Goal: Communication & Community: Connect with others

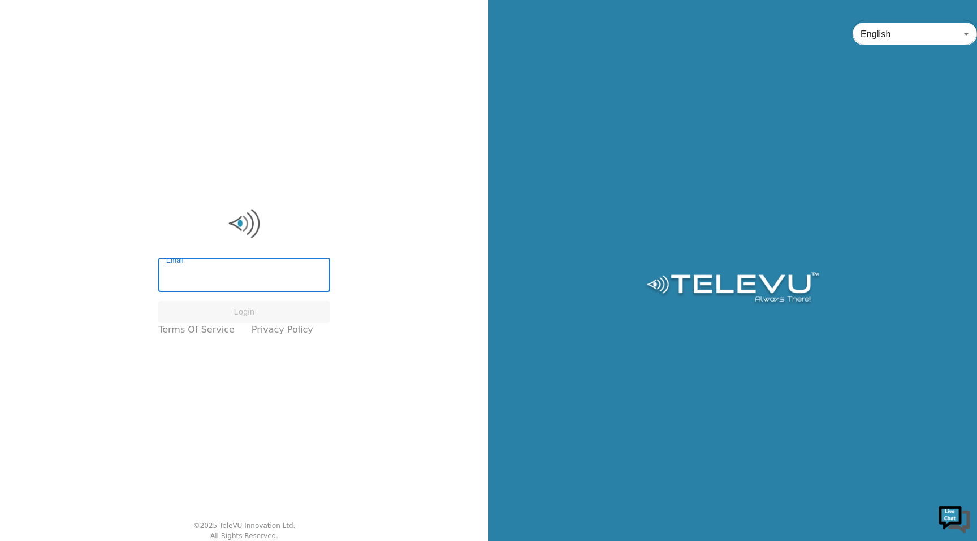
click at [222, 277] on input "Email" at bounding box center [244, 277] width 172 height 32
type input "[EMAIL_ADDRESS][PERSON_NAME][DOMAIN_NAME]"
click at [263, 316] on button "Login" at bounding box center [244, 312] width 172 height 22
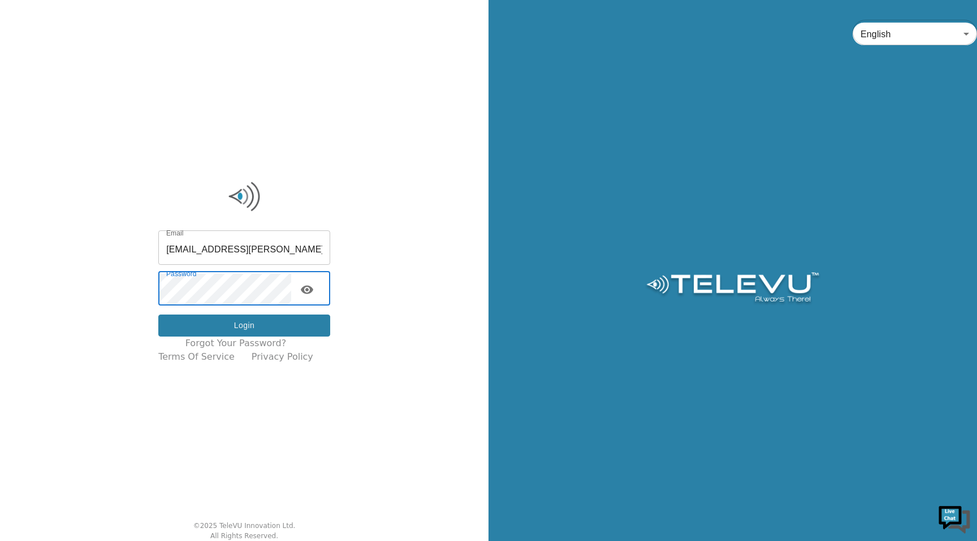
click at [233, 330] on button "Login" at bounding box center [244, 326] width 172 height 22
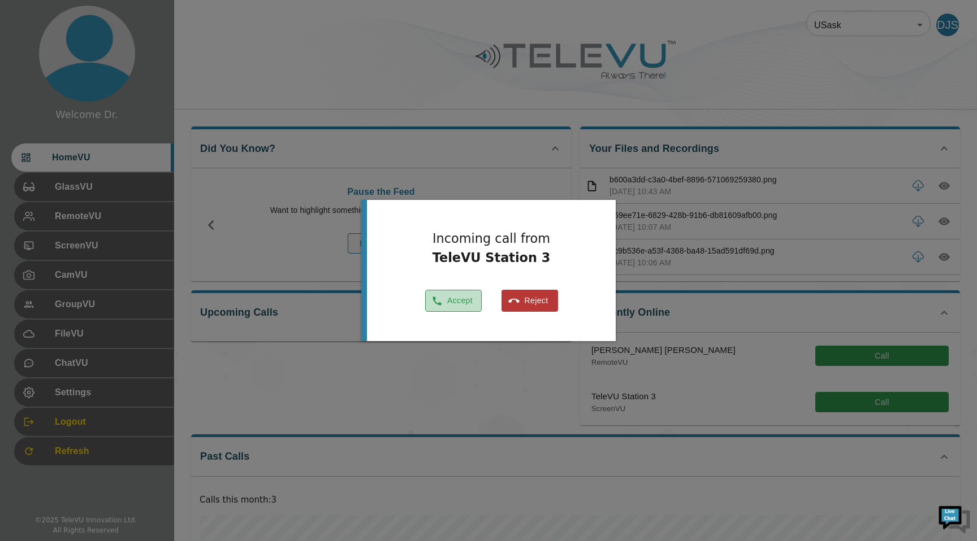
click at [441, 302] on button "Accept" at bounding box center [453, 301] width 57 height 22
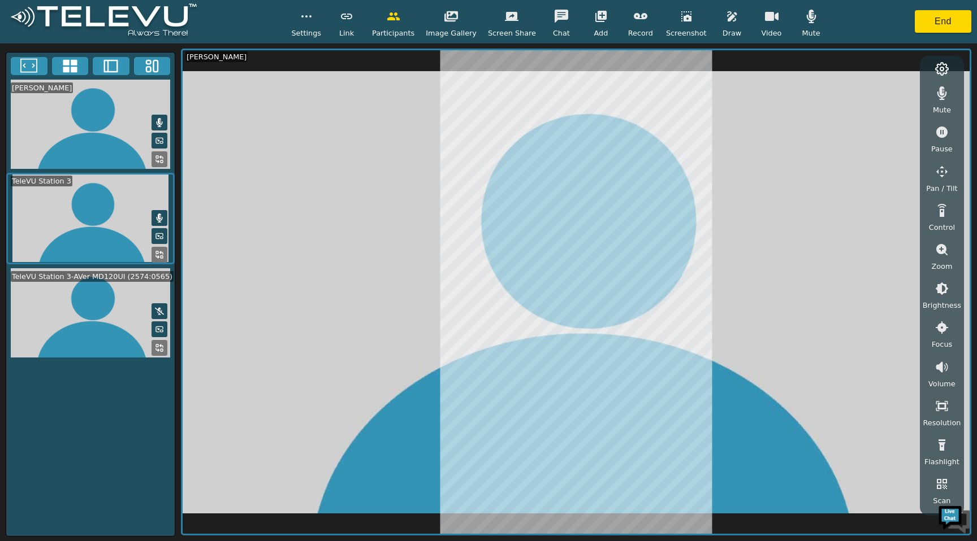
click at [940, 174] on icon "button" at bounding box center [942, 172] width 14 height 14
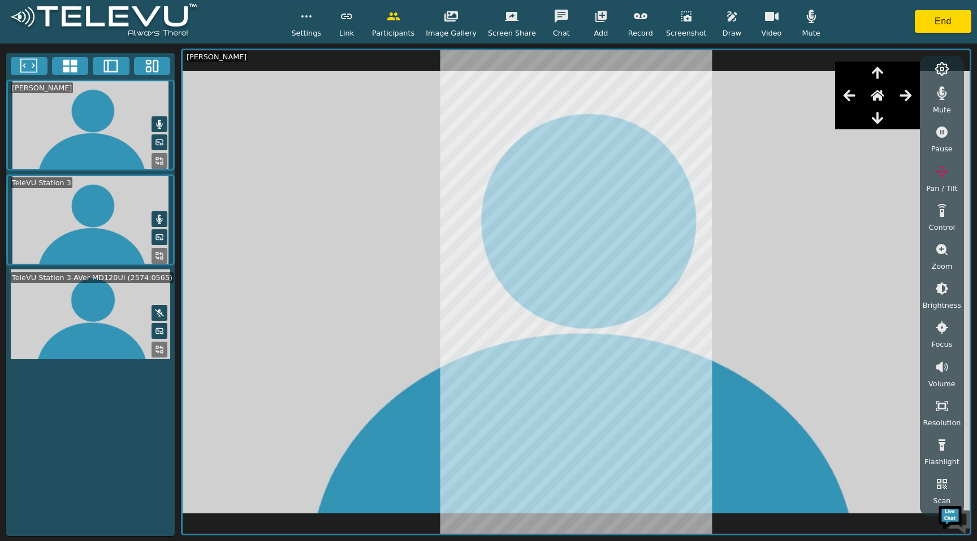
click at [91, 350] on video at bounding box center [90, 315] width 168 height 90
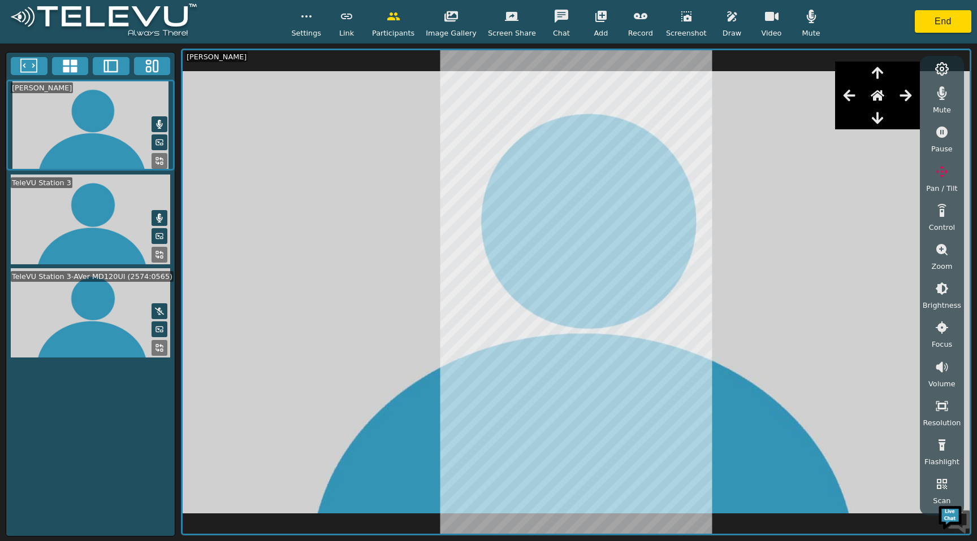
click at [164, 355] on button at bounding box center [159, 348] width 16 height 16
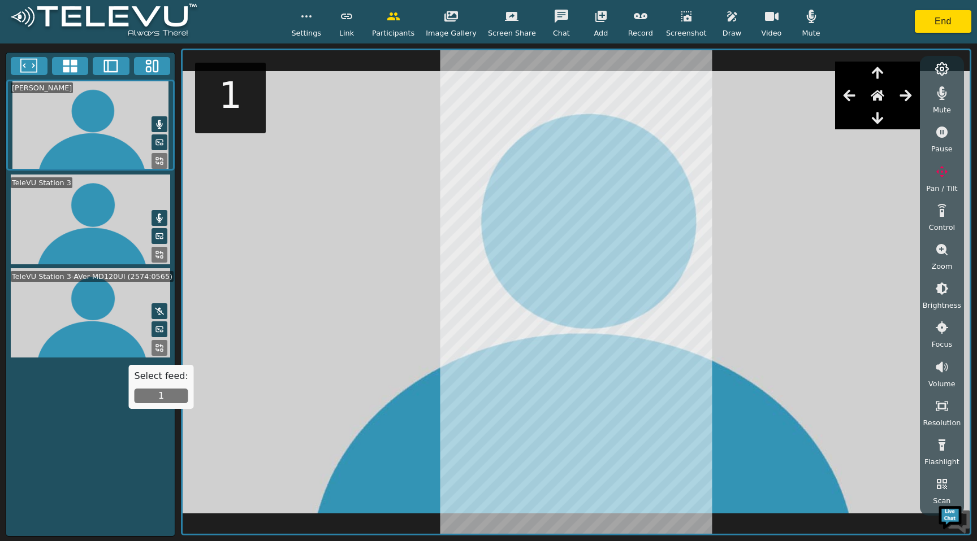
click at [157, 395] on button "1" at bounding box center [162, 396] width 54 height 15
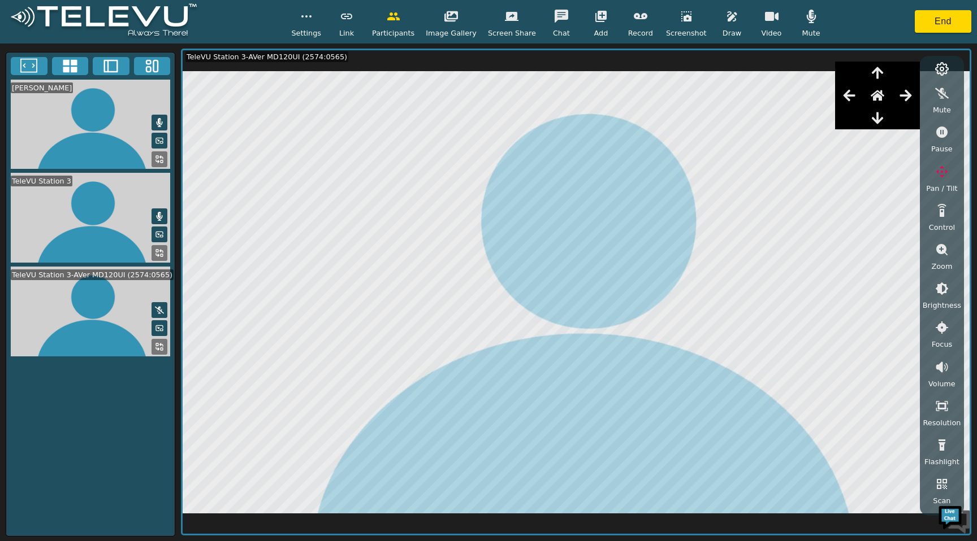
drag, startPoint x: 877, startPoint y: 96, endPoint x: 894, endPoint y: 76, distance: 26.5
click at [894, 76] on div at bounding box center [877, 96] width 85 height 68
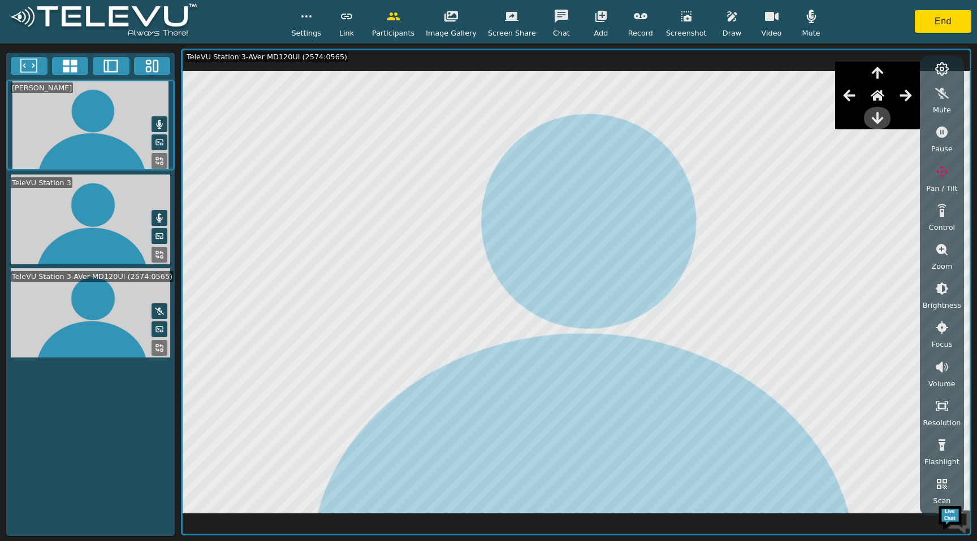
click at [878, 113] on icon "button" at bounding box center [877, 118] width 14 height 14
click at [909, 90] on icon "button" at bounding box center [906, 96] width 14 height 14
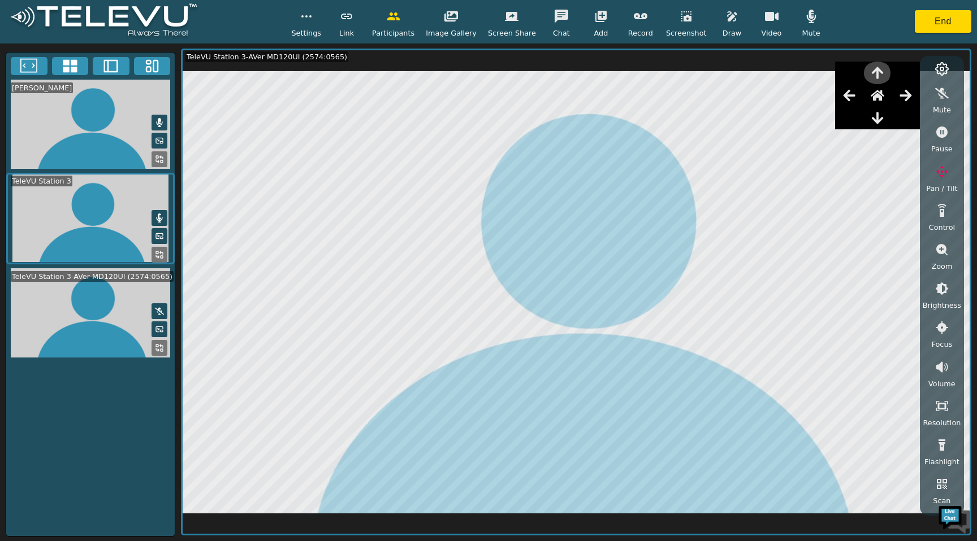
click at [875, 74] on icon "button" at bounding box center [877, 73] width 14 height 14
click at [877, 114] on icon "button" at bounding box center [876, 118] width 11 height 12
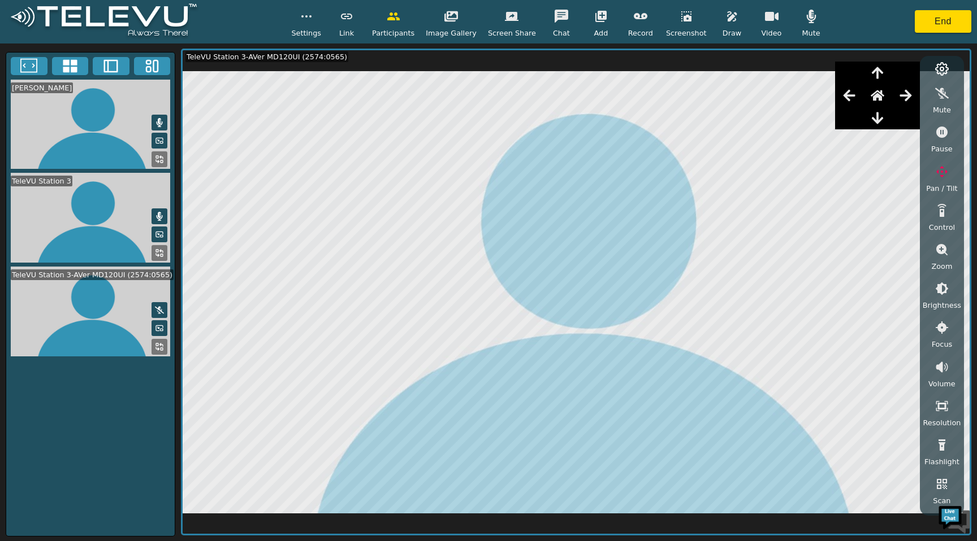
click at [938, 246] on icon "button" at bounding box center [941, 249] width 11 height 11
click at [941, 286] on icon "button" at bounding box center [941, 289] width 10 height 10
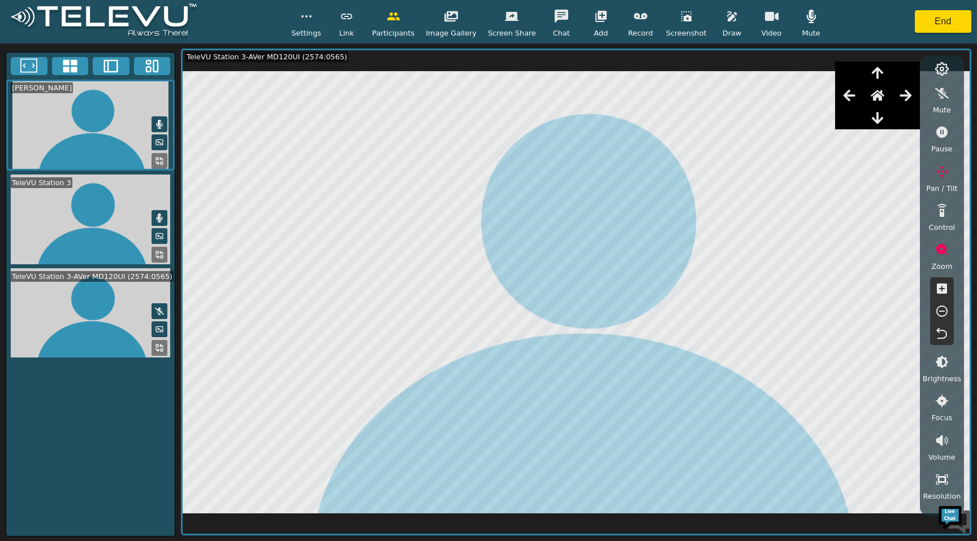
click at [941, 285] on icon "button" at bounding box center [941, 289] width 10 height 10
click at [940, 311] on icon "button" at bounding box center [942, 312] width 14 height 14
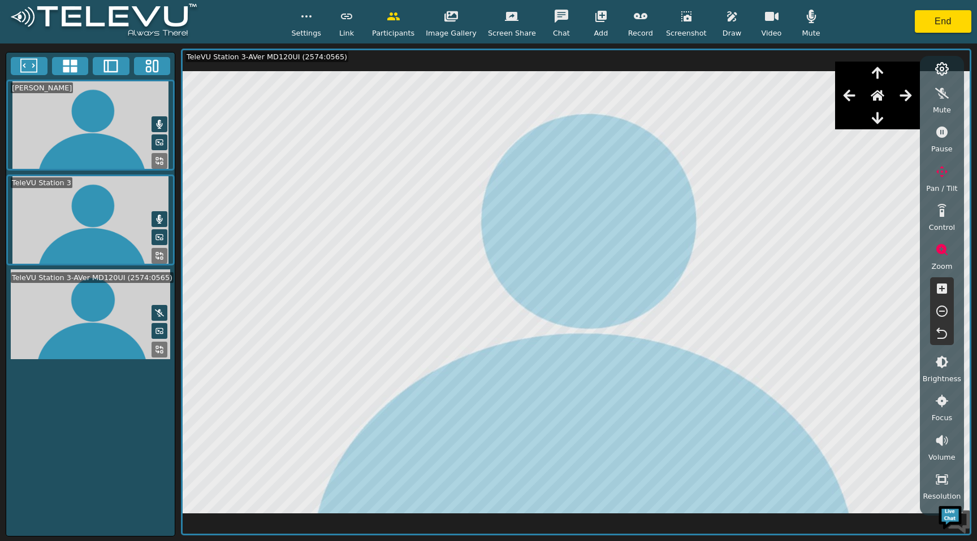
click at [939, 248] on icon "button" at bounding box center [942, 250] width 14 height 14
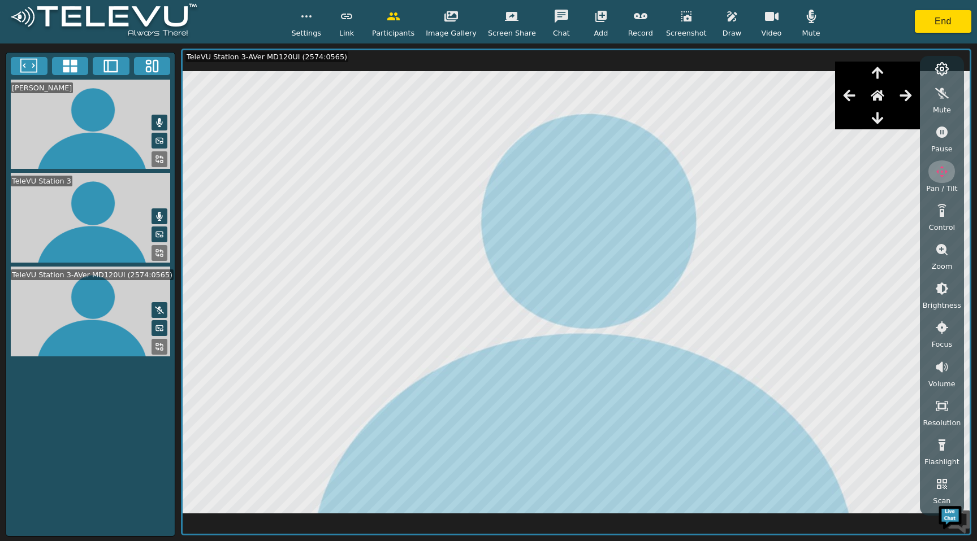
click at [936, 177] on icon "button" at bounding box center [942, 172] width 14 height 14
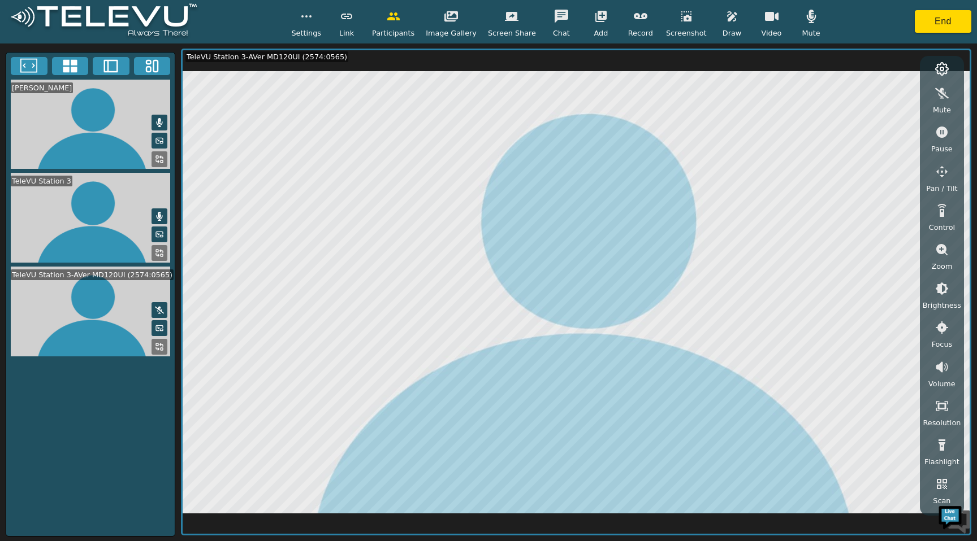
click at [939, 171] on icon "button" at bounding box center [941, 171] width 11 height 11
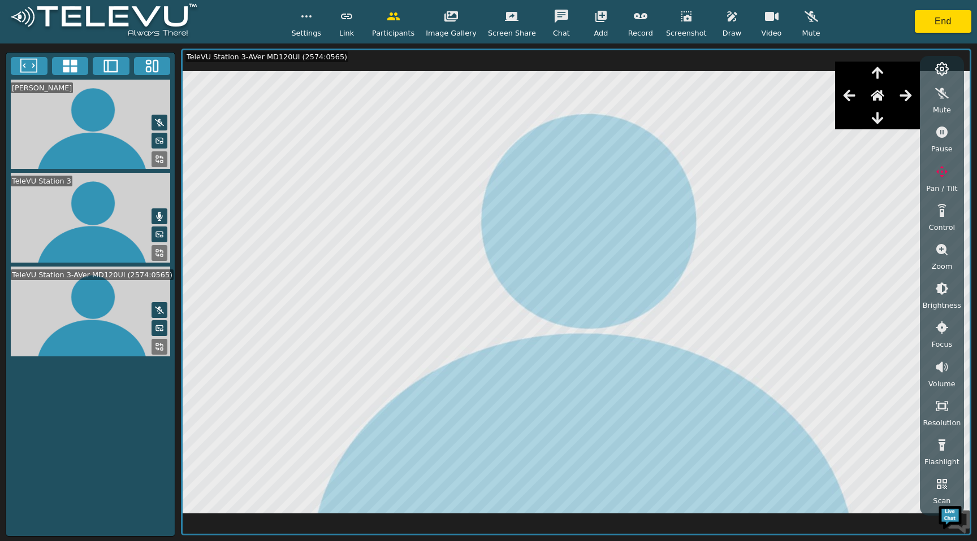
click at [939, 251] on icon "button" at bounding box center [941, 249] width 11 height 11
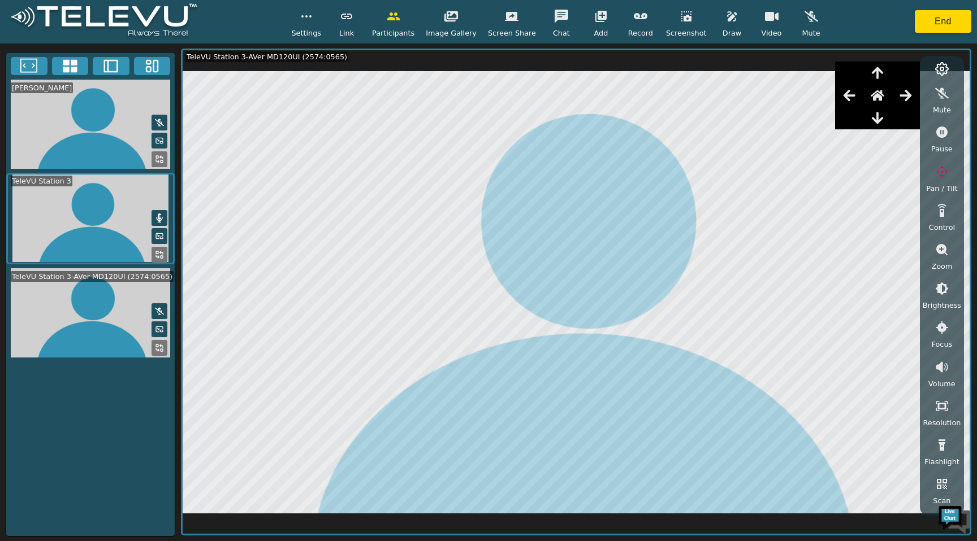
click at [930, 172] on button "button" at bounding box center [941, 172] width 28 height 23
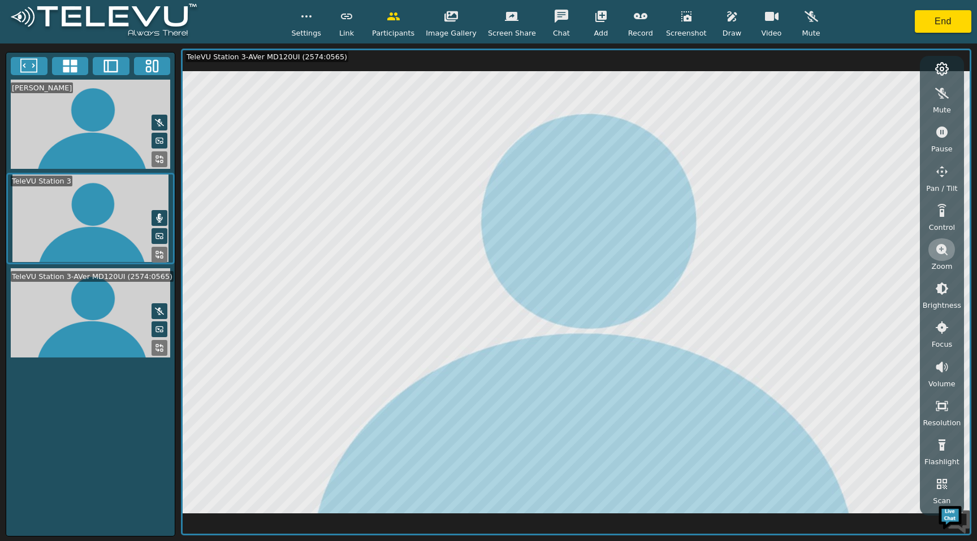
click at [936, 257] on button "button" at bounding box center [941, 249] width 28 height 23
click at [938, 254] on icon "button" at bounding box center [942, 250] width 14 height 14
click at [937, 177] on icon "button" at bounding box center [942, 172] width 14 height 14
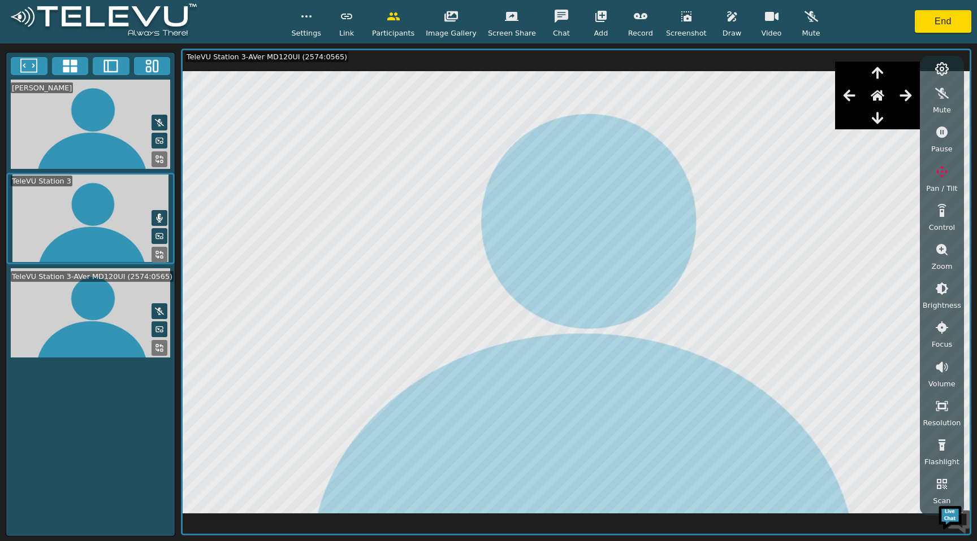
click at [938, 254] on icon "button" at bounding box center [942, 250] width 14 height 14
click at [939, 174] on icon "button" at bounding box center [942, 172] width 14 height 14
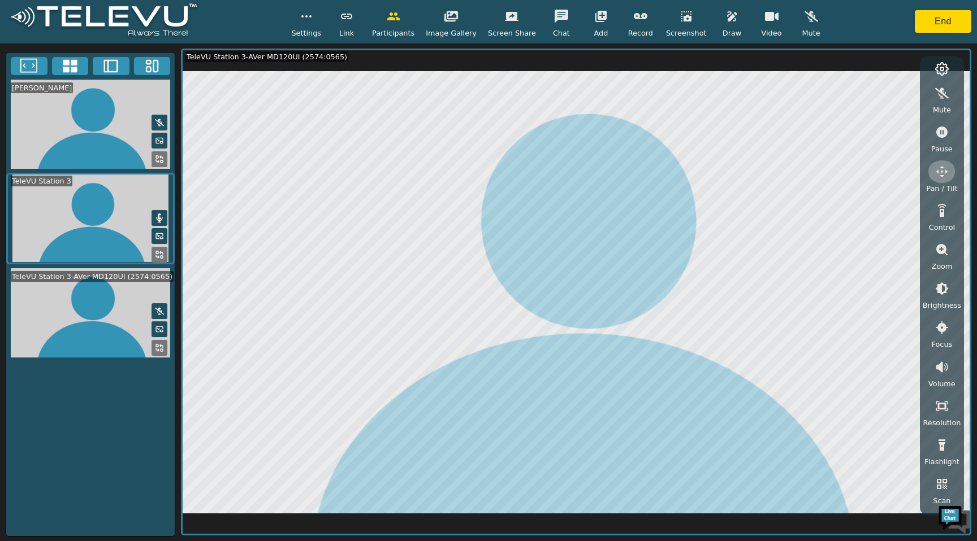
click at [939, 174] on icon "button" at bounding box center [942, 172] width 14 height 14
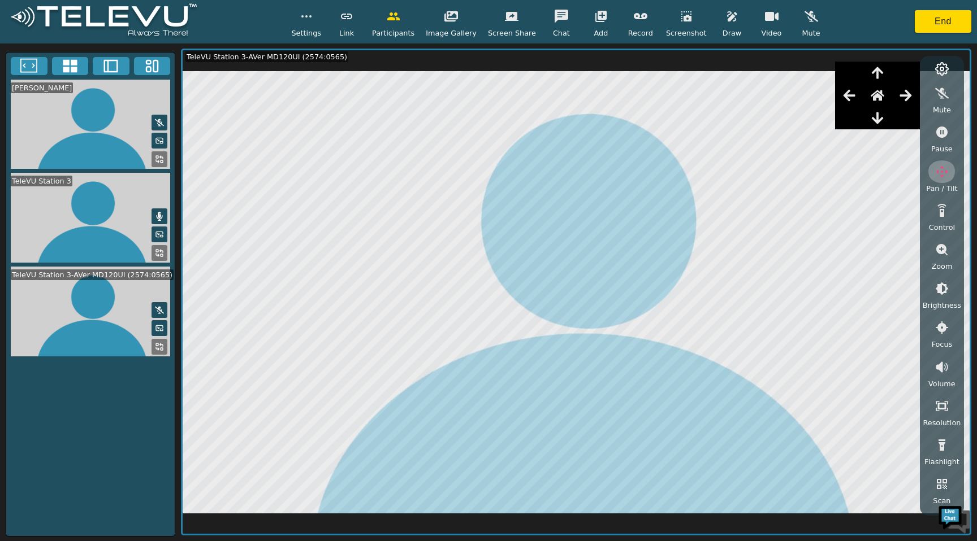
click at [943, 176] on icon "button" at bounding box center [942, 172] width 14 height 14
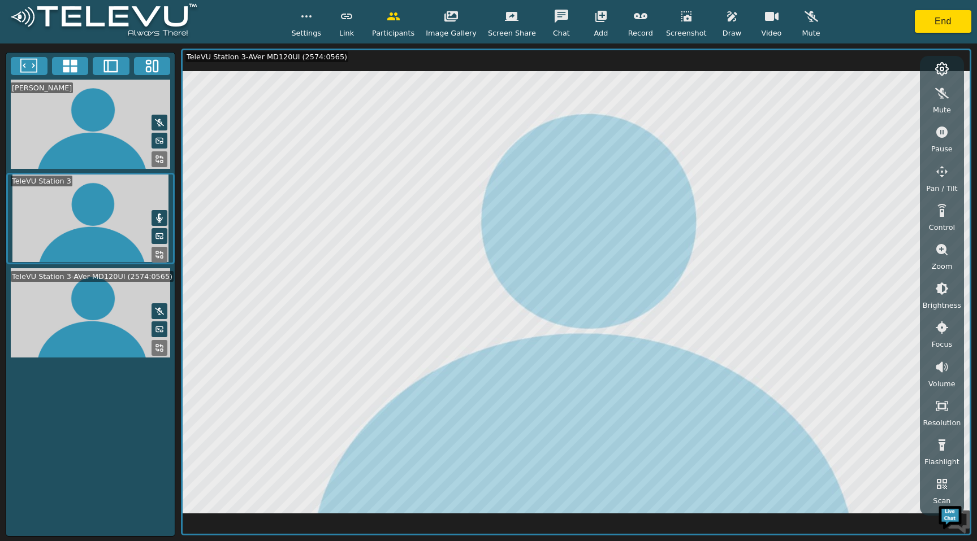
click at [110, 490] on div "[PERSON_NAME] TeleVU Station 3 TeleVU Station 3-AVer MD120UI (2574:0565)" at bounding box center [91, 294] width 170 height 485
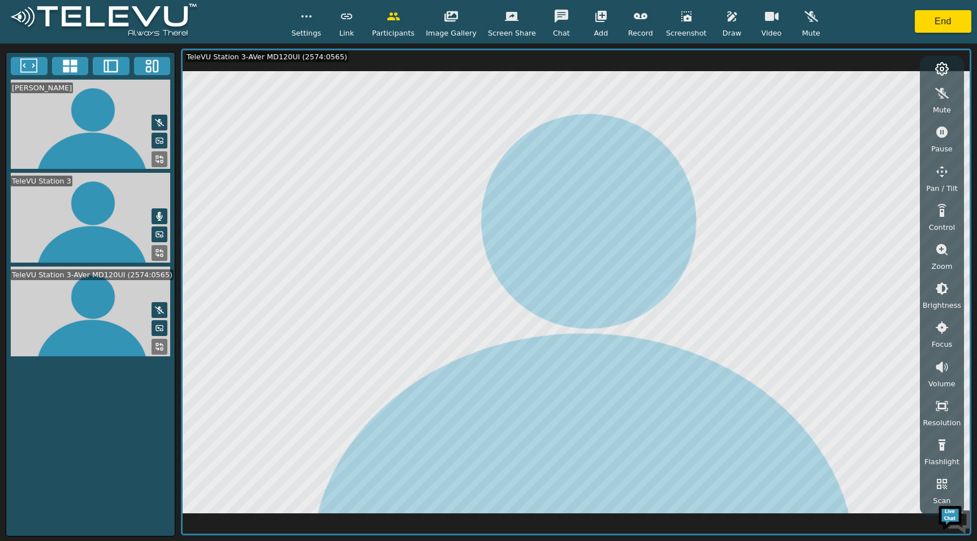
click at [943, 447] on icon "button" at bounding box center [942, 446] width 14 height 14
click at [940, 328] on icon "button" at bounding box center [942, 328] width 14 height 14
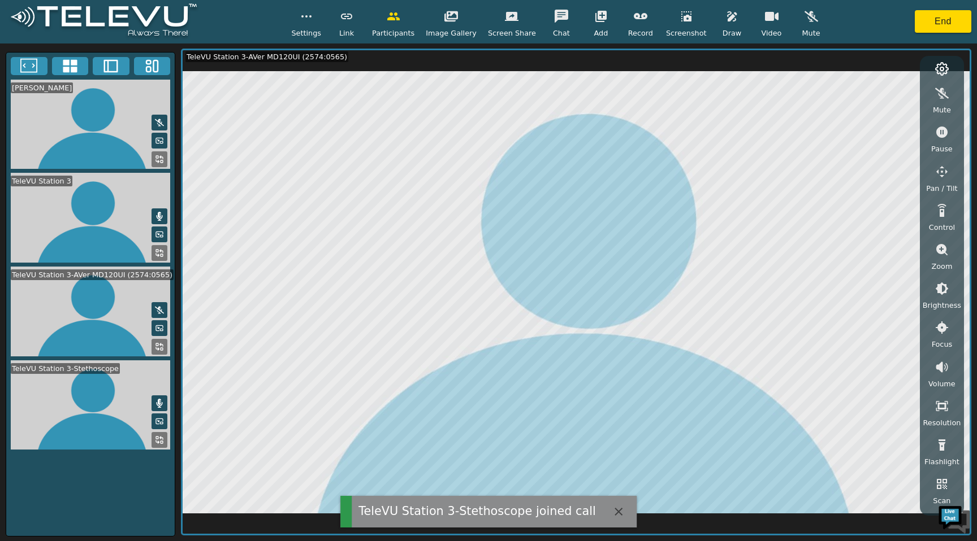
click at [159, 127] on icon at bounding box center [159, 122] width 9 height 7
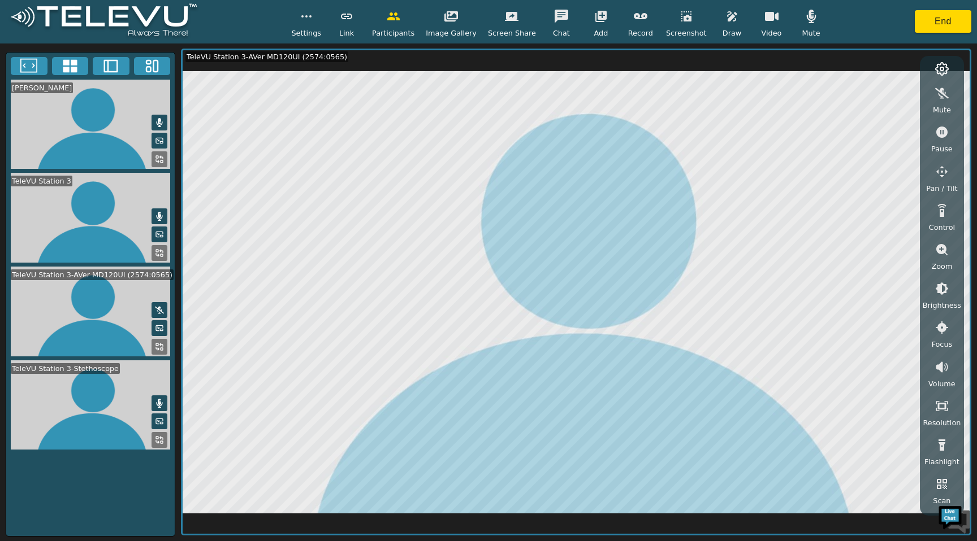
click at [159, 127] on icon at bounding box center [160, 122] width 6 height 9
click at [159, 127] on icon at bounding box center [159, 122] width 9 height 7
click at [159, 127] on icon at bounding box center [160, 122] width 6 height 9
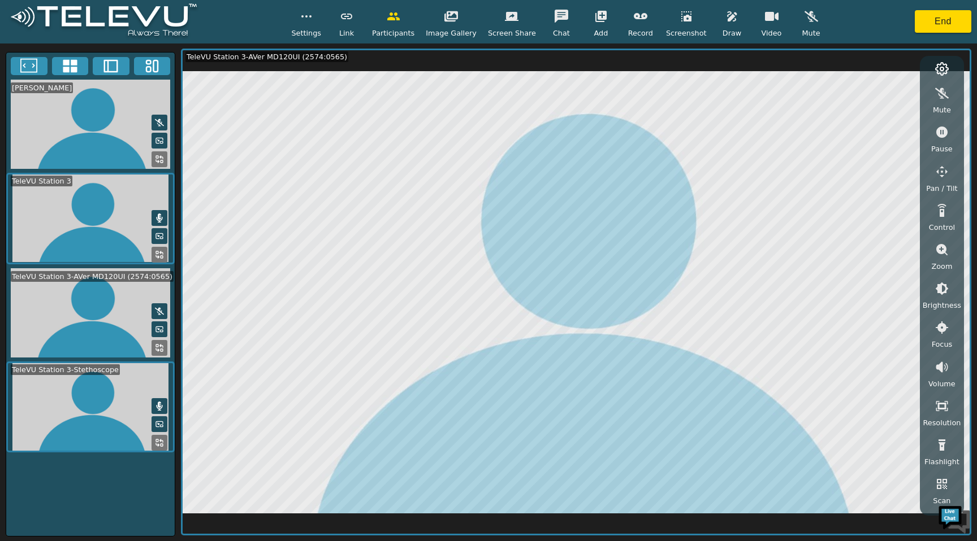
click at [159, 127] on icon at bounding box center [159, 122] width 9 height 7
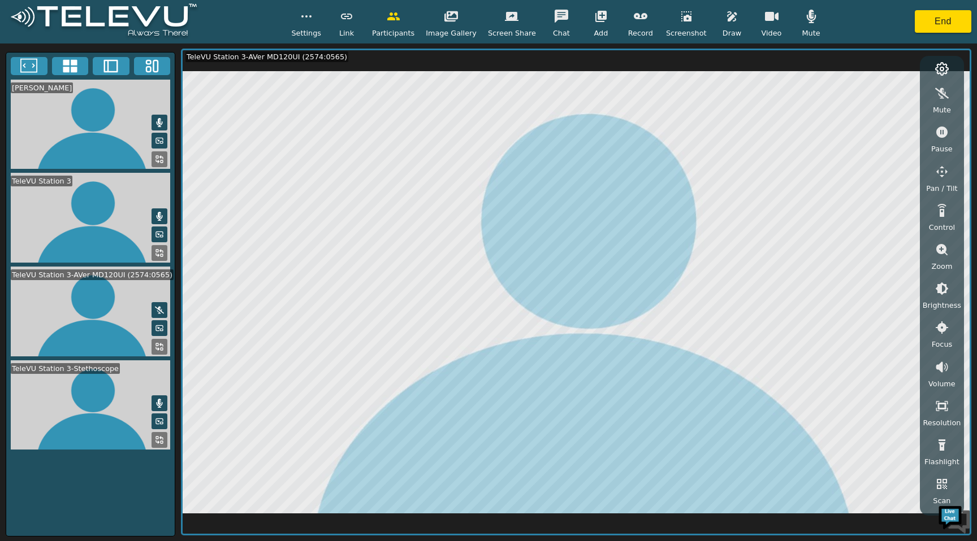
click at [159, 127] on icon at bounding box center [160, 122] width 6 height 9
click at [159, 127] on icon at bounding box center [159, 122] width 9 height 7
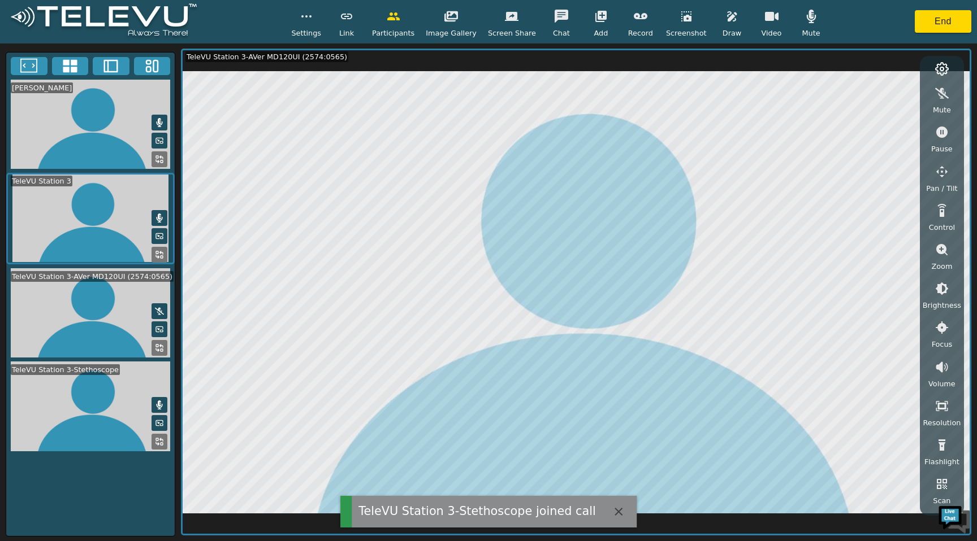
click at [159, 127] on icon at bounding box center [160, 122] width 6 height 9
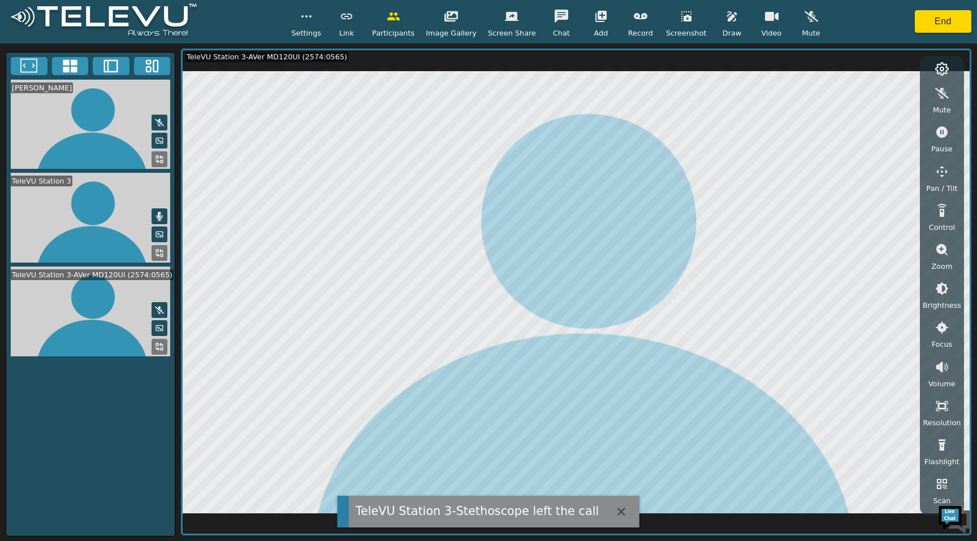
click at [160, 127] on icon at bounding box center [159, 122] width 9 height 9
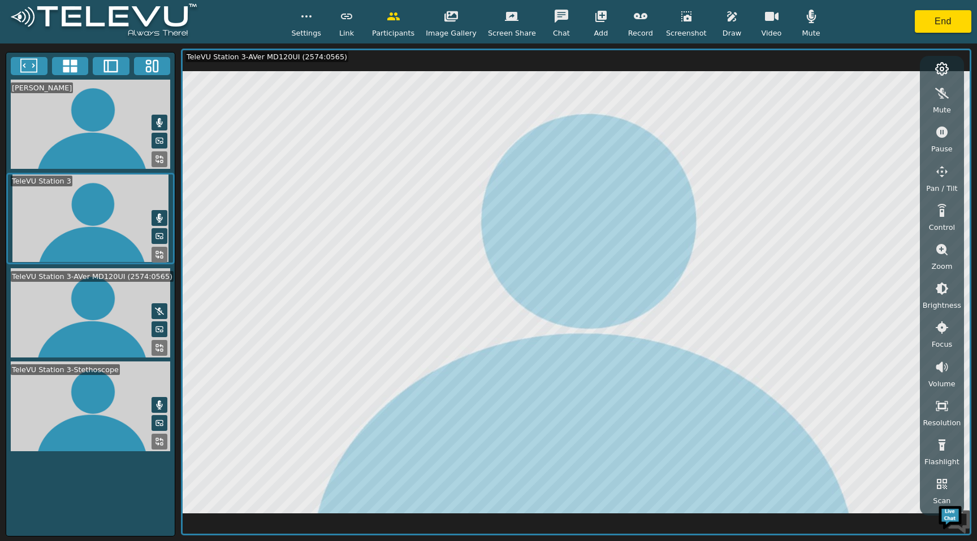
click at [160, 127] on icon at bounding box center [159, 122] width 9 height 9
click at [123, 476] on div "[PERSON_NAME] TeleVU Station 3 TeleVU Station 3-AVer MD120UI (2574:0565) [GEOGR…" at bounding box center [91, 294] width 170 height 485
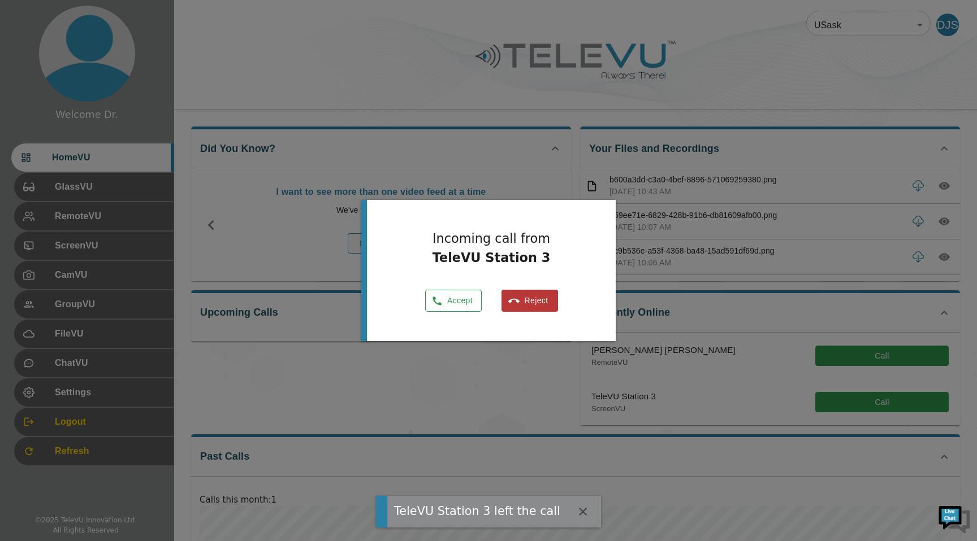
click at [455, 298] on button "Accept" at bounding box center [453, 301] width 57 height 22
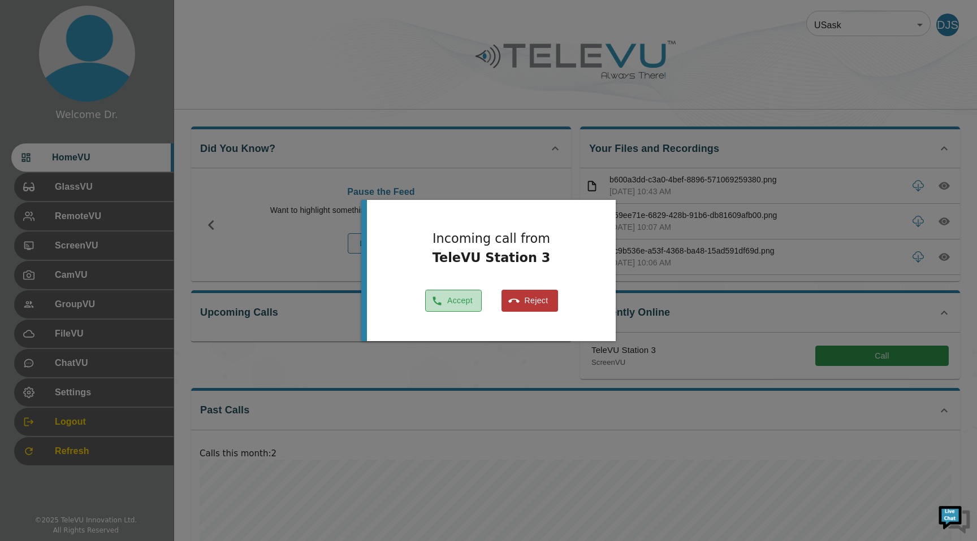
click at [462, 303] on button "Accept" at bounding box center [453, 301] width 57 height 22
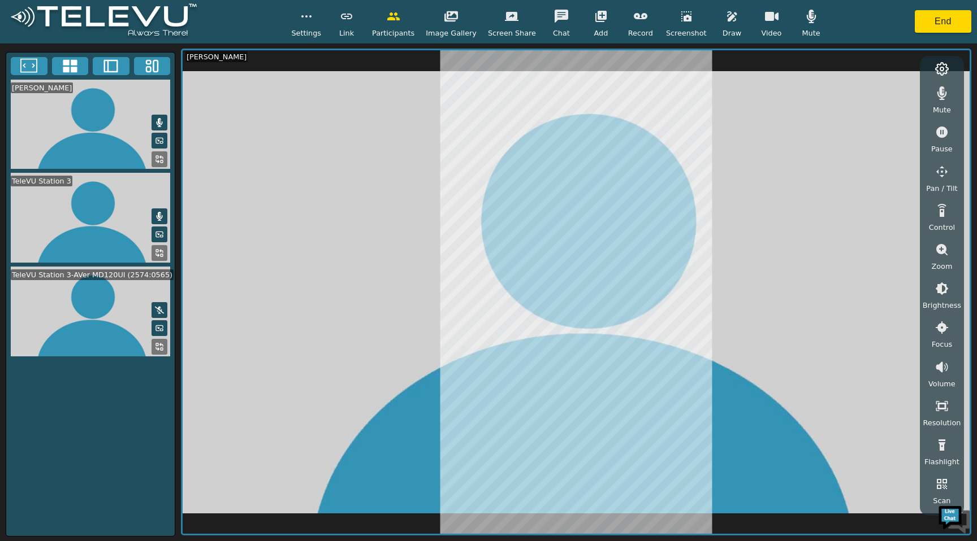
click at [844, 190] on video at bounding box center [576, 292] width 787 height 484
click at [944, 405] on icon "button" at bounding box center [941, 406] width 12 height 10
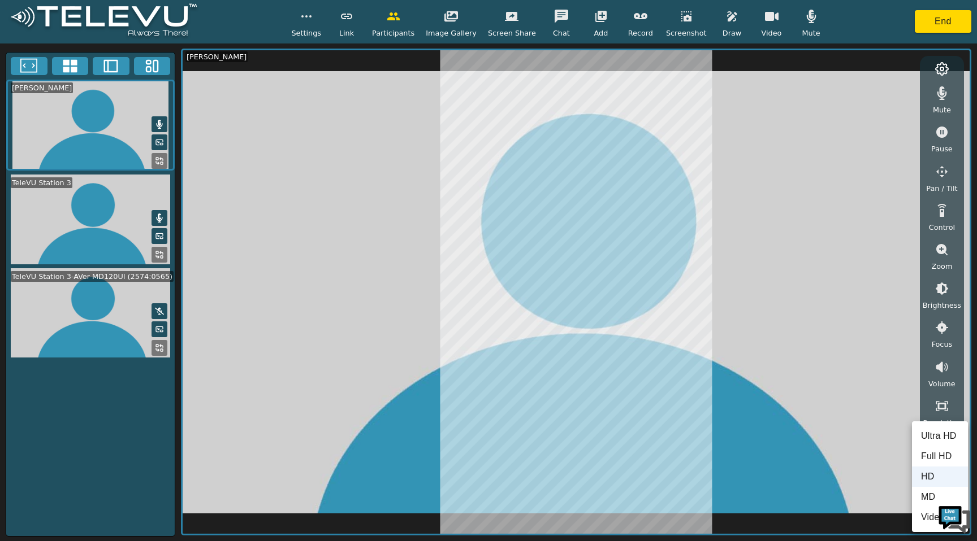
click at [944, 406] on div at bounding box center [488, 270] width 977 height 541
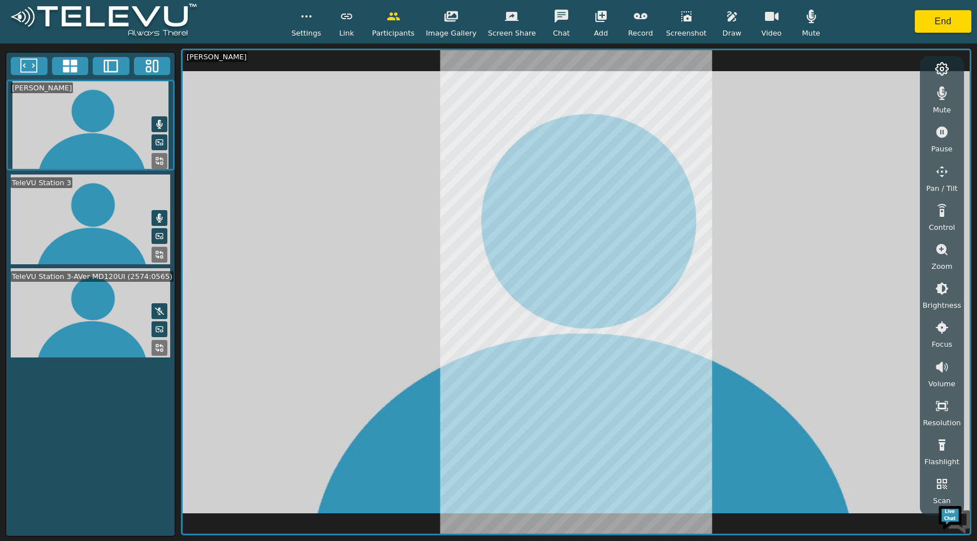
click at [938, 405] on icon "button" at bounding box center [942, 407] width 14 height 14
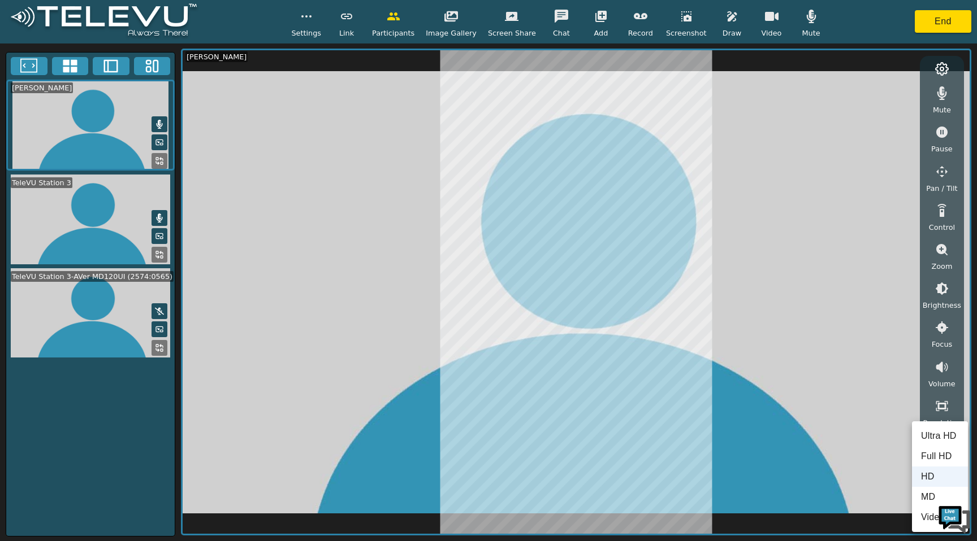
click at [931, 443] on li "Ultra HD" at bounding box center [940, 436] width 56 height 20
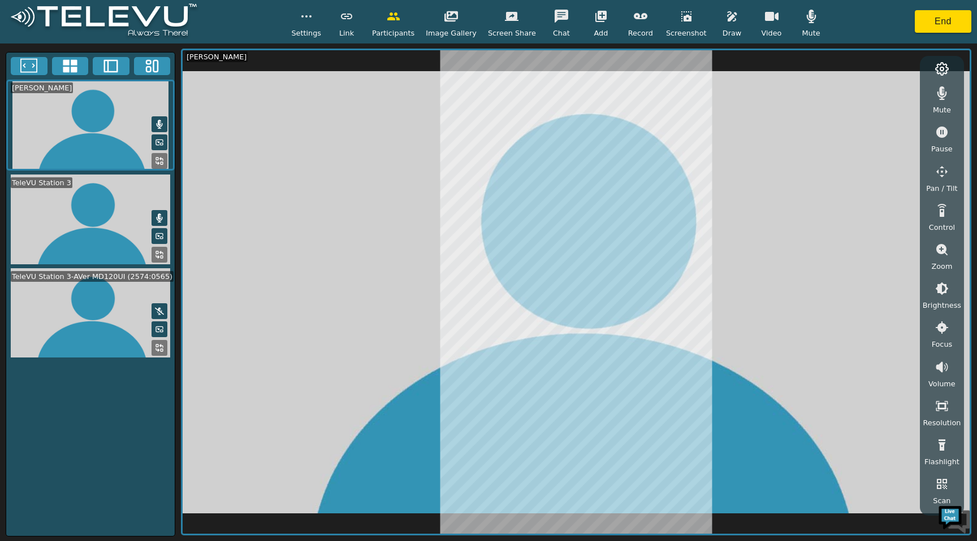
click at [943, 413] on button "button" at bounding box center [941, 406] width 28 height 23
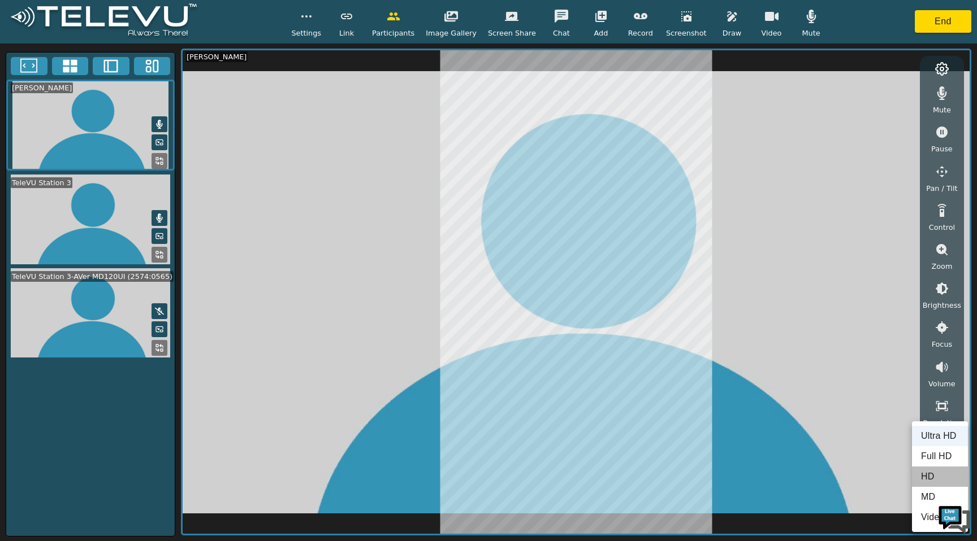
click at [925, 474] on li "HD" at bounding box center [940, 477] width 56 height 20
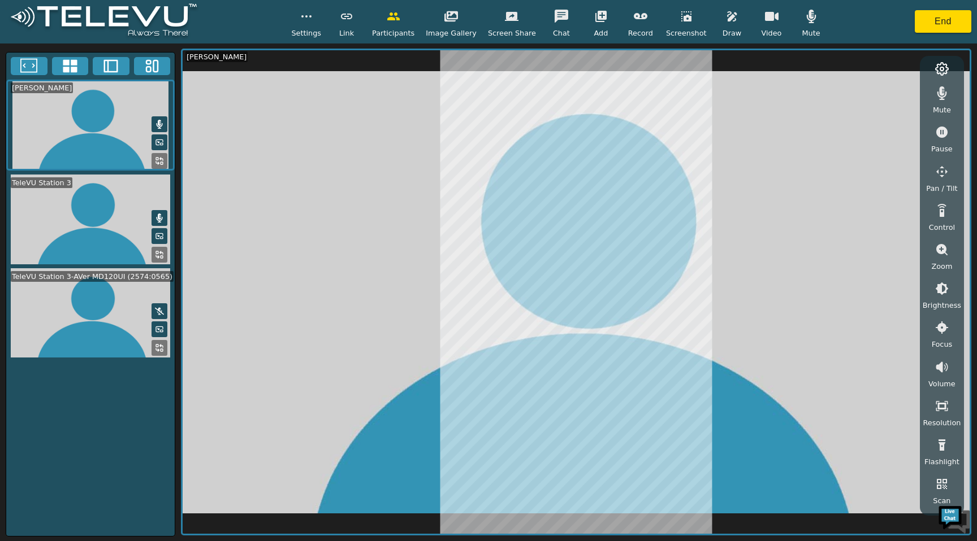
click at [792, 305] on video at bounding box center [576, 292] width 787 height 484
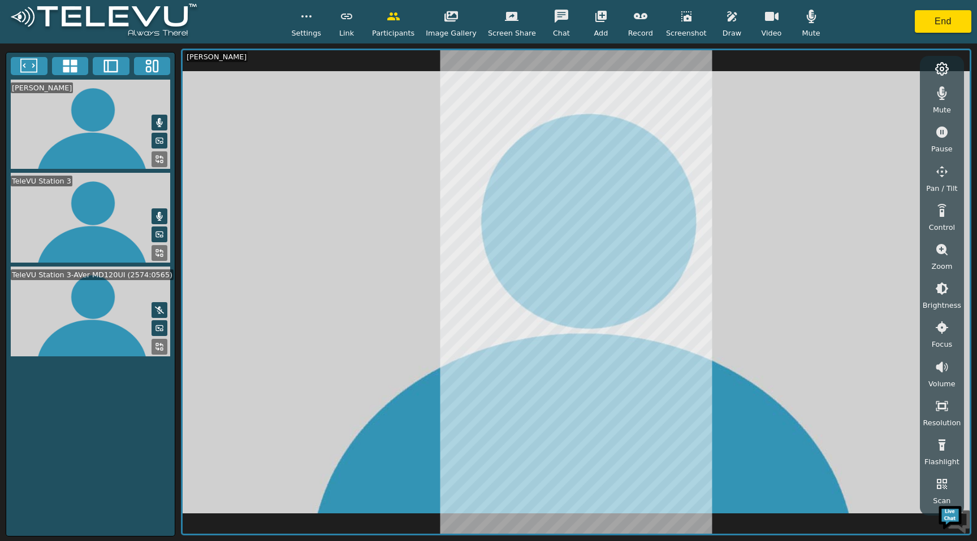
click at [161, 159] on icon at bounding box center [161, 157] width 3 height 3
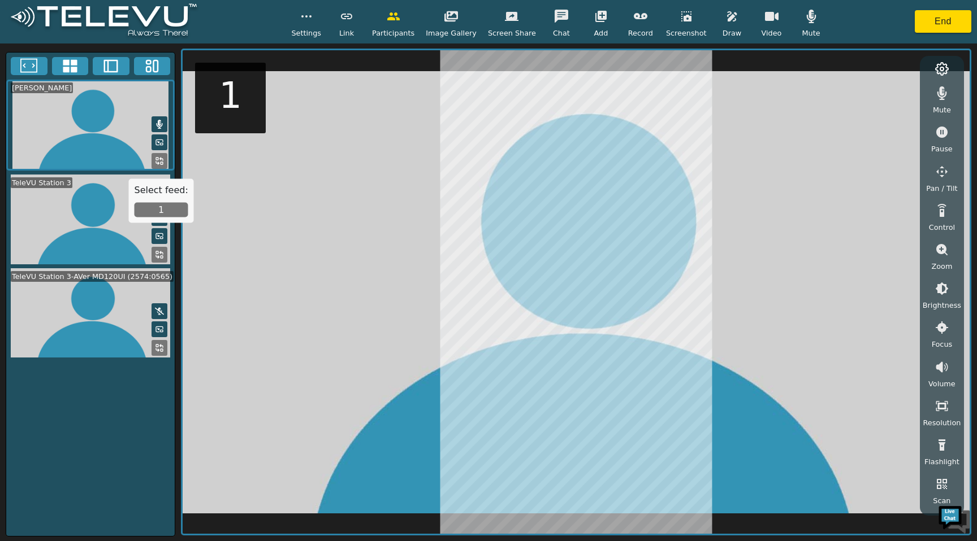
click at [169, 215] on button "1" at bounding box center [162, 210] width 54 height 15
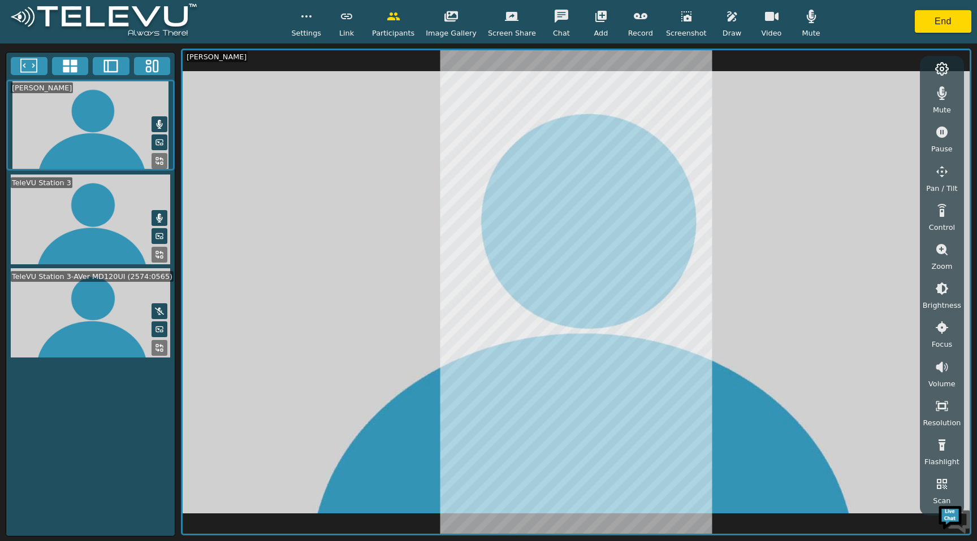
click at [162, 164] on rect at bounding box center [162, 163] width 2 height 2
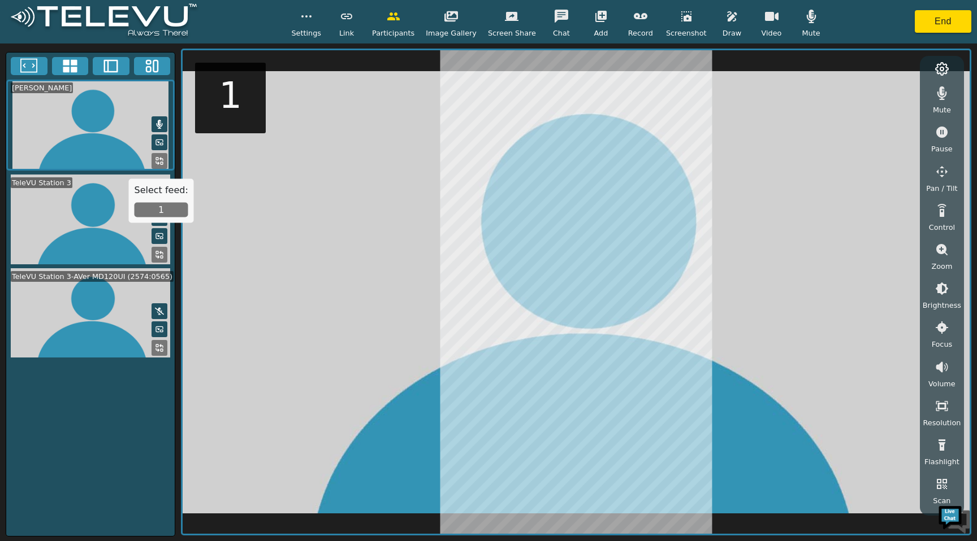
click at [166, 207] on button "1" at bounding box center [162, 210] width 54 height 15
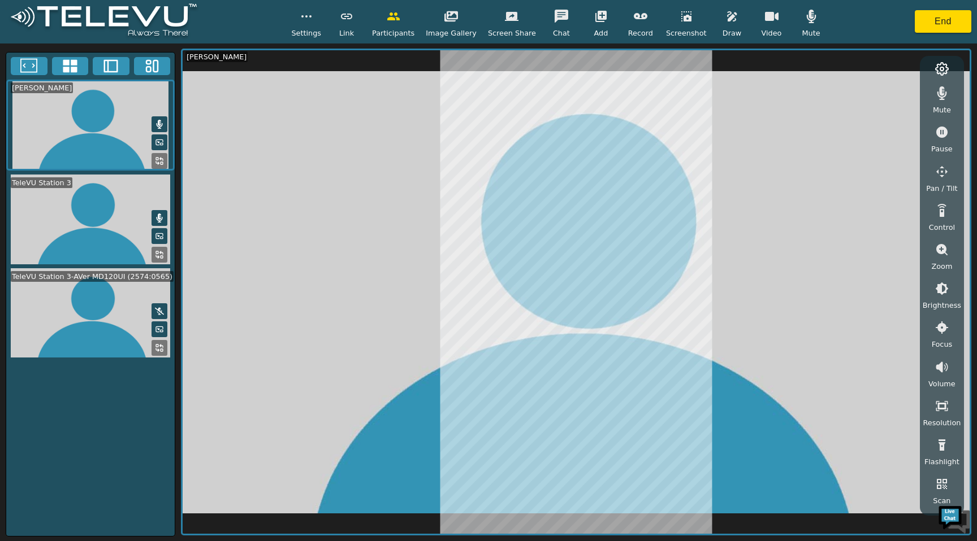
click at [111, 140] on video at bounding box center [90, 125] width 168 height 91
click at [788, 46] on div "[PERSON_NAME] TeleVU Station 3 TeleVU Station 3-AVer MD120UI (2574:0565) [PERSO…" at bounding box center [488, 293] width 977 height 498
click at [821, 18] on div "Settings Link Participants Image Gallery Screen Share Chat Add Record Screensho…" at bounding box center [488, 22] width 977 height 44
click at [81, 445] on div "[PERSON_NAME] TeleVU Station 3 TeleVU Station 3-AVer MD120UI (2574:0565)" at bounding box center [91, 294] width 170 height 485
click at [86, 443] on div "[PERSON_NAME] TeleVU Station 3 TeleVU Station 3-AVer MD120UI (2574:0565)" at bounding box center [91, 294] width 170 height 485
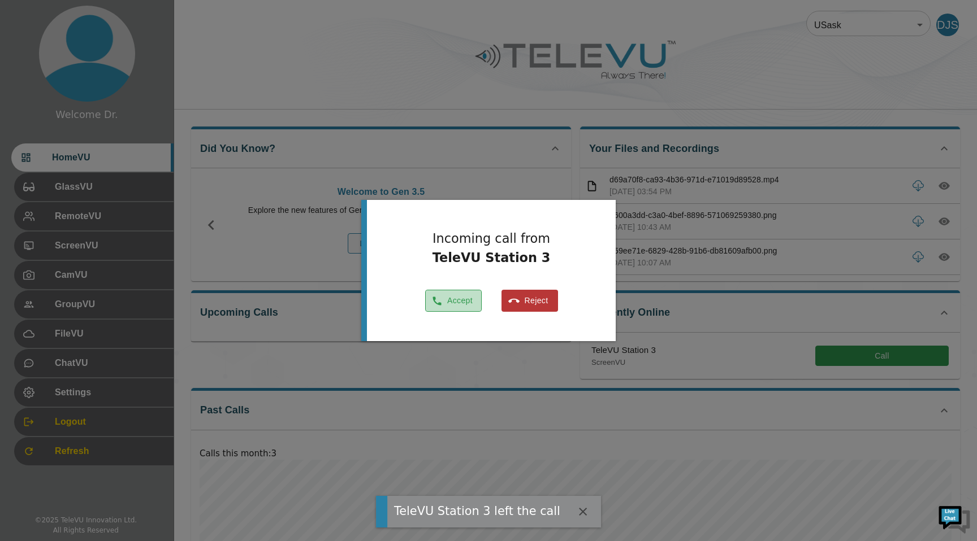
click at [450, 303] on button "Accept" at bounding box center [453, 301] width 57 height 22
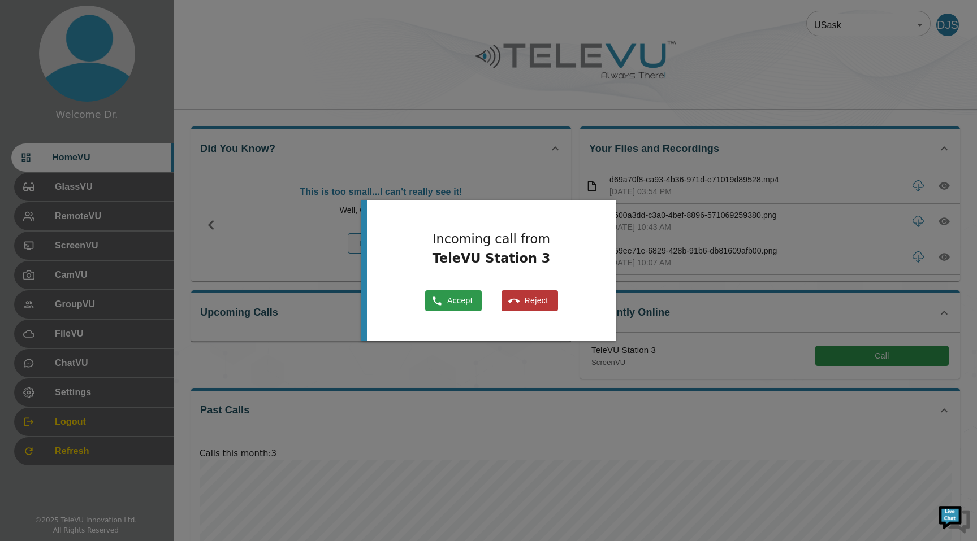
click at [450, 303] on button "Accept" at bounding box center [453, 300] width 57 height 21
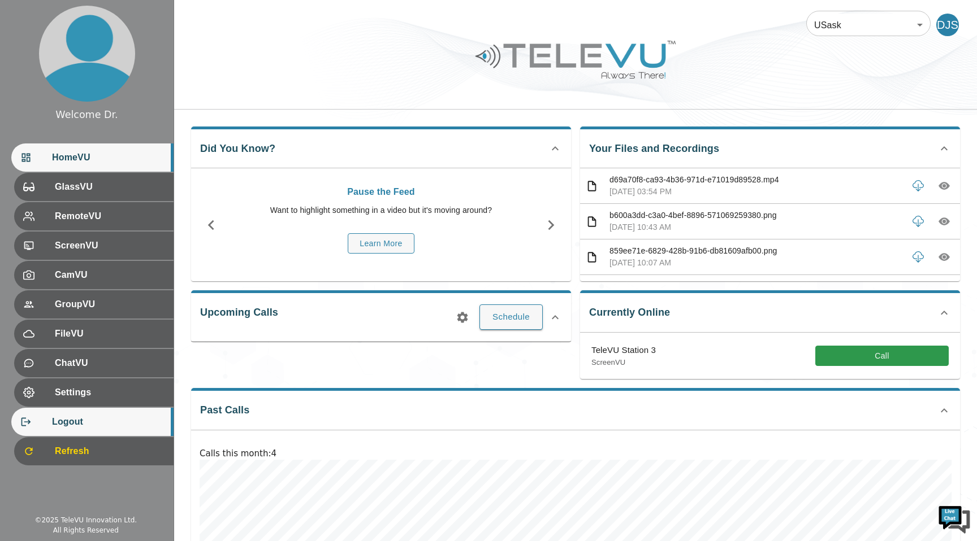
click at [87, 424] on span "Logout" at bounding box center [108, 422] width 112 height 14
